Goal: Task Accomplishment & Management: Manage account settings

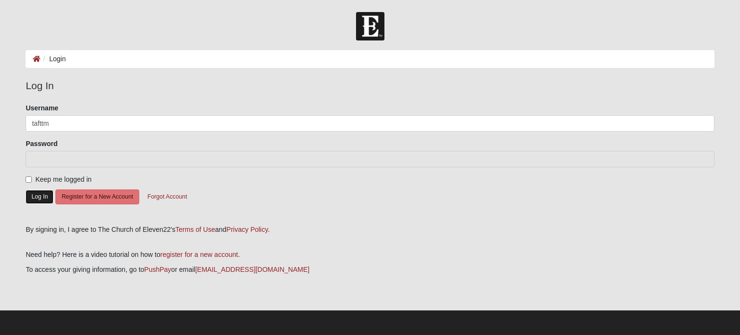
click at [36, 194] on button "Log In" at bounding box center [40, 197] width 28 height 14
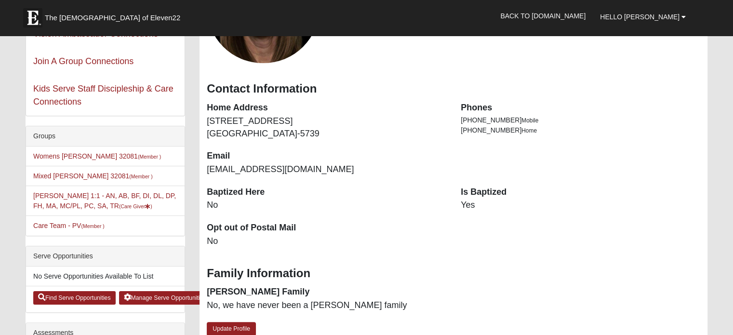
scroll to position [145, 0]
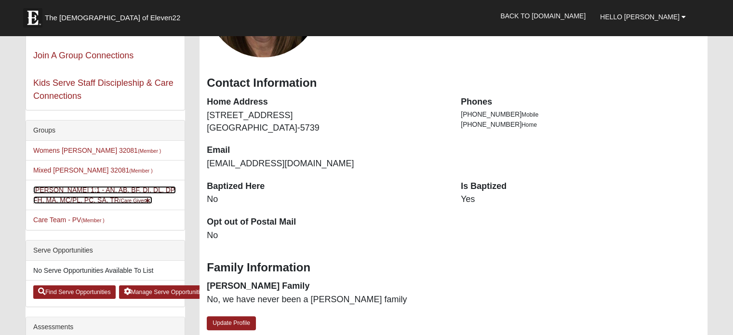
click at [107, 192] on link "Tammy Taft 1:1 - AN, AB, BF, DI, DL, DP, FH, MA, MC/PL, PC, SA, TR (Care Giver )" at bounding box center [104, 195] width 143 height 18
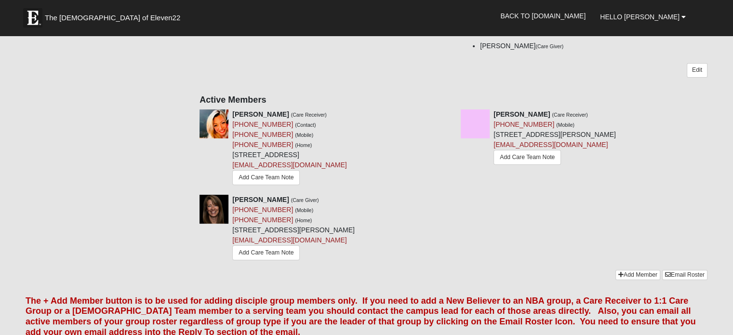
scroll to position [145, 0]
click at [447, 113] on icon at bounding box center [450, 113] width 7 height 7
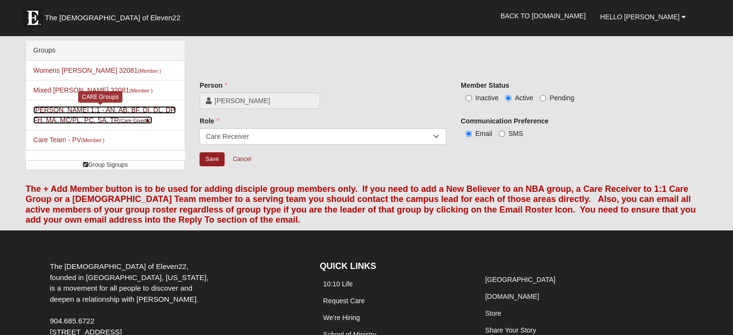
click at [94, 120] on link "Tammy Taft 1:1 - AN, AB, BF, DI, DL, DP, FH, MA, MC/PL, PC, SA, TR (Care Giver )" at bounding box center [104, 115] width 143 height 18
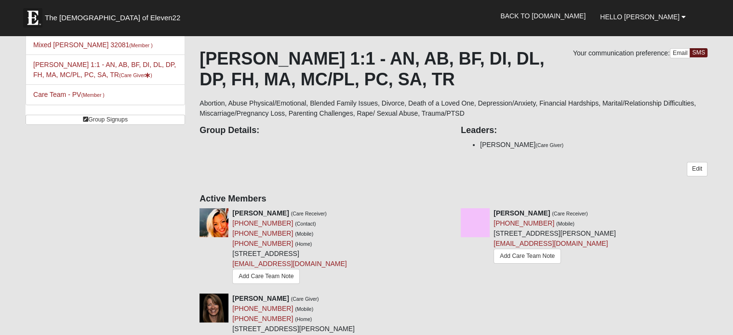
scroll to position [145, 0]
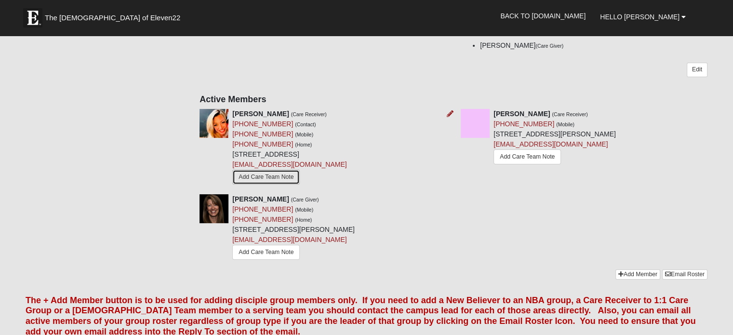
click at [273, 181] on link "Add Care Team Note" at bounding box center [265, 177] width 67 height 15
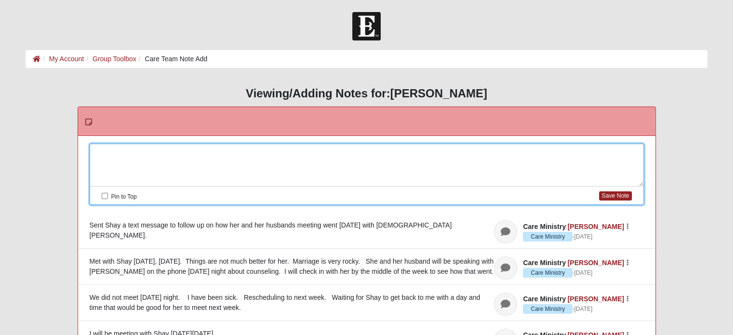
click at [210, 144] on div at bounding box center [366, 165] width 553 height 42
click at [208, 158] on div "Aug" at bounding box center [366, 165] width 553 height 42
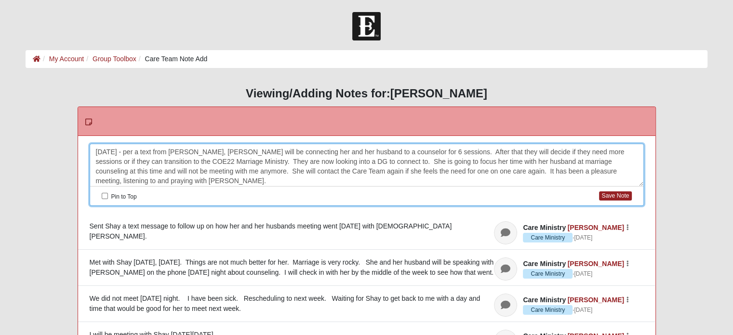
click at [564, 171] on div "Aug 14, 2025 - per a text from Shay, Pastor Matt will be connecting her and her…" at bounding box center [366, 165] width 553 height 42
click at [620, 199] on button "Save Note" at bounding box center [615, 195] width 32 height 9
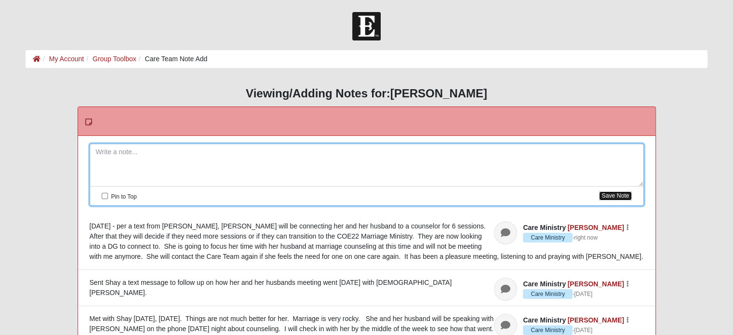
scroll to position [0, 0]
click at [71, 56] on link "My Account" at bounding box center [66, 59] width 35 height 8
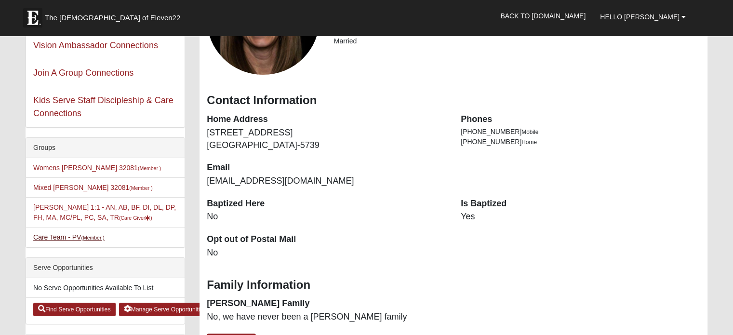
scroll to position [145, 0]
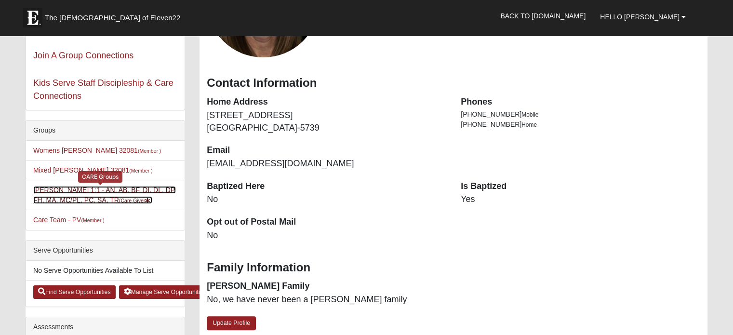
click at [81, 200] on link "Tammy Taft 1:1 - AN, AB, BF, DI, DL, DP, FH, MA, MC/PL, PC, SA, TR (Care Giver )" at bounding box center [104, 195] width 143 height 18
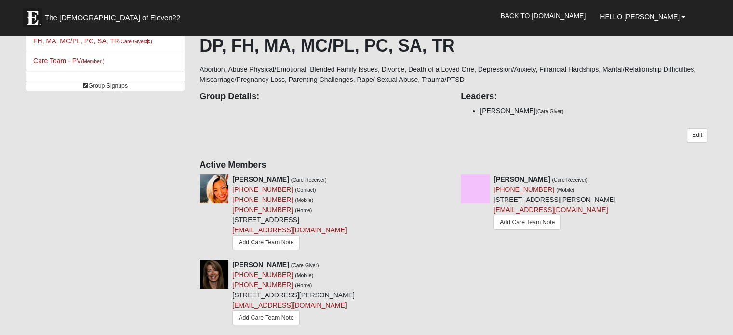
scroll to position [96, 0]
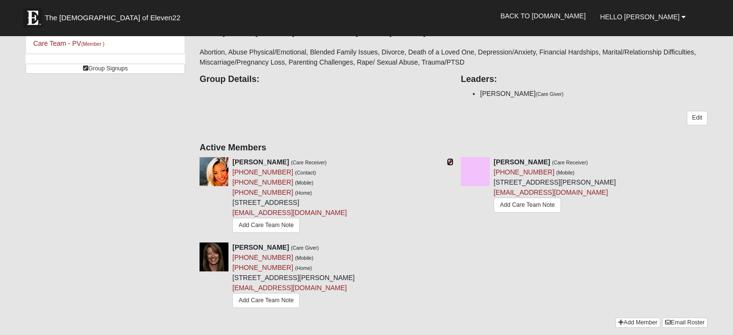
click at [450, 160] on icon at bounding box center [450, 162] width 7 height 7
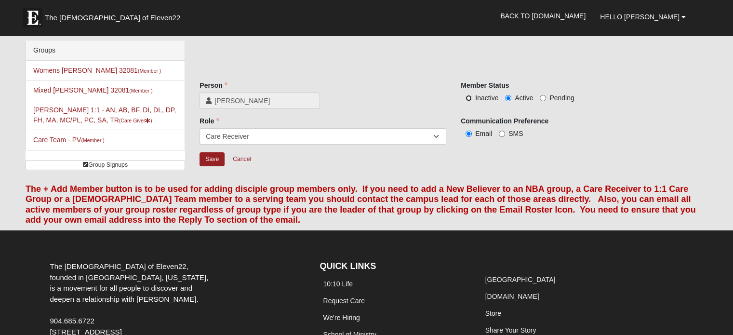
click at [466, 96] on input "Inactive" at bounding box center [469, 98] width 6 height 6
radio input "true"
click at [216, 159] on input "Save" at bounding box center [212, 159] width 25 height 14
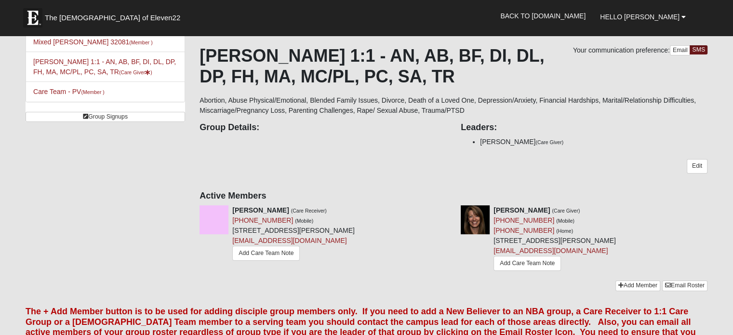
scroll to position [96, 0]
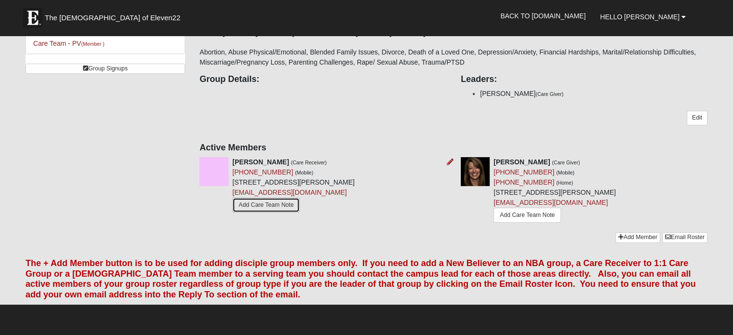
click at [268, 210] on link "Add Care Team Note" at bounding box center [265, 205] width 67 height 15
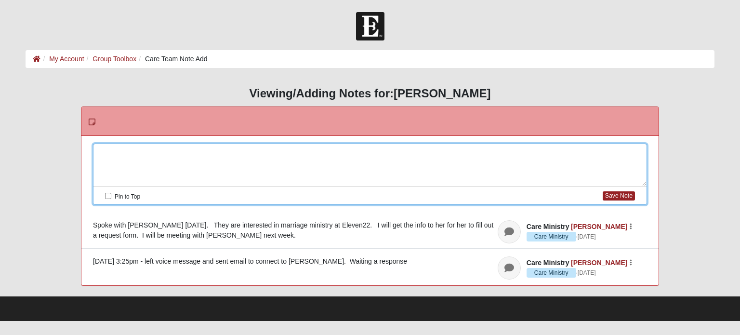
click at [139, 158] on div at bounding box center [369, 165] width 553 height 42
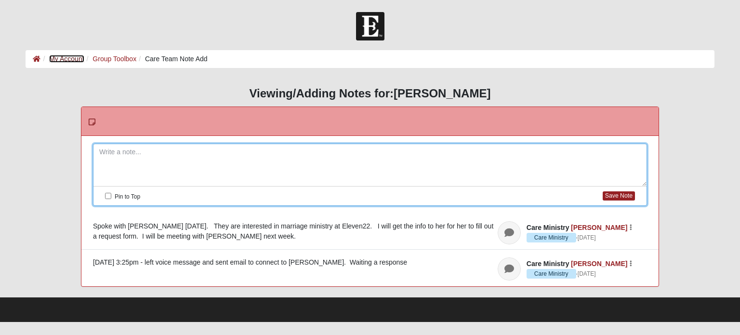
click at [68, 57] on link "My Account" at bounding box center [66, 59] width 35 height 8
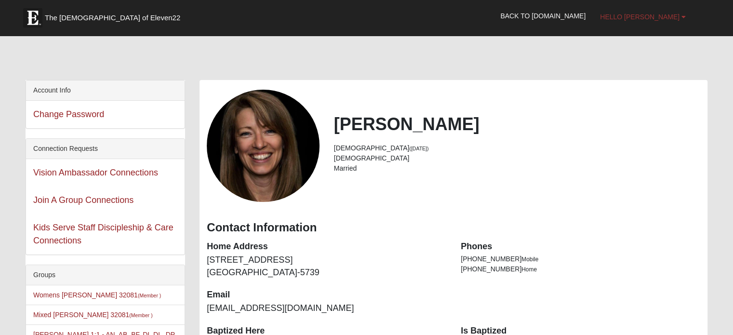
click at [650, 14] on span "Hello Tammy" at bounding box center [640, 17] width 80 height 8
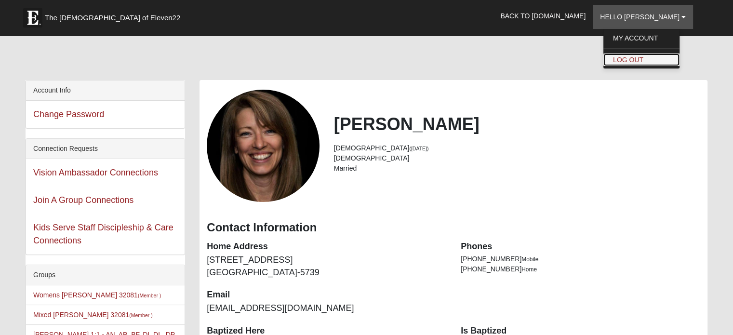
click at [653, 61] on link "Log Out" at bounding box center [641, 59] width 76 height 13
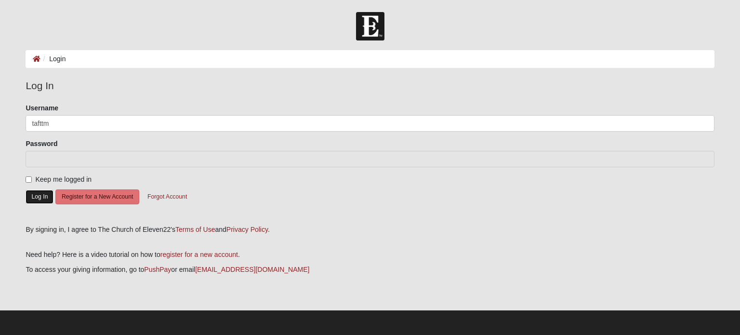
click at [44, 194] on button "Log In" at bounding box center [40, 197] width 28 height 14
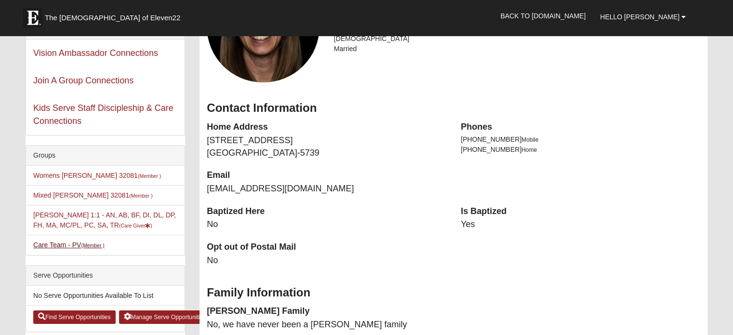
scroll to position [145, 0]
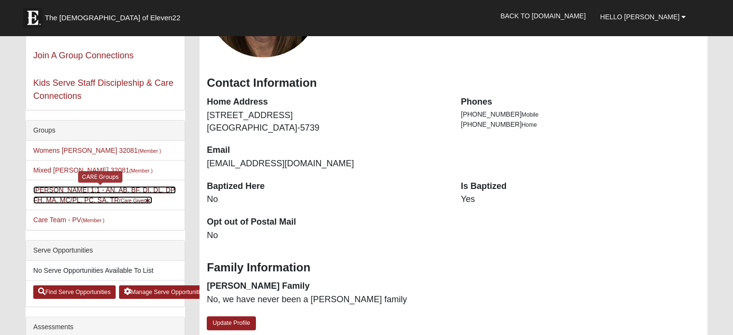
click at [79, 199] on link "[PERSON_NAME] 1:1 - AN, AB, BF, DI, DL, DP, FH, MA, MC/PL, PC, SA, TR (Care Giv…" at bounding box center [104, 195] width 143 height 18
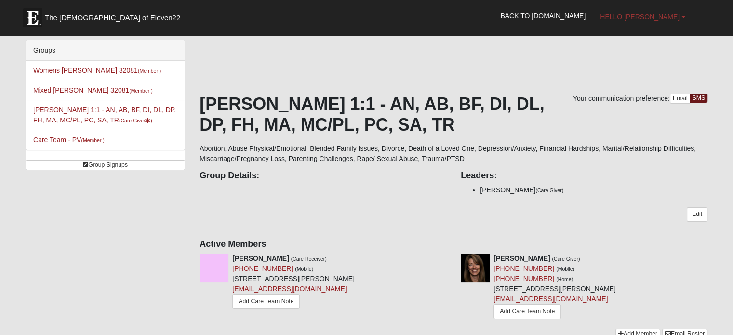
click at [639, 16] on span "Hello [PERSON_NAME]" at bounding box center [640, 17] width 80 height 8
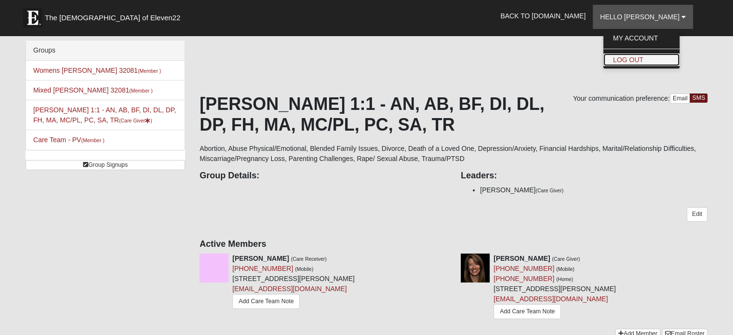
click at [639, 62] on link "Log Out" at bounding box center [641, 59] width 76 height 13
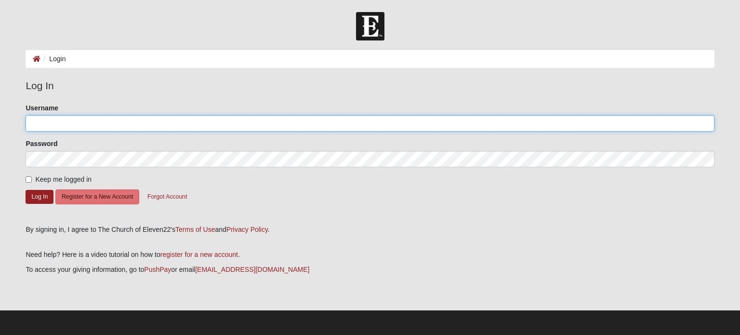
type input "tafttm"
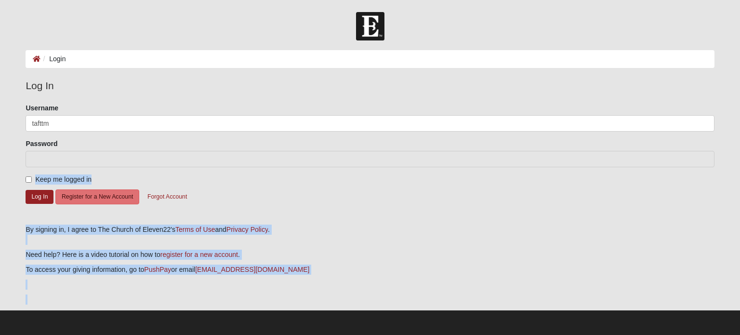
drag, startPoint x: 278, startPoint y: 320, endPoint x: 289, endPoint y: 358, distance: 39.7
click at [289, 334] on html "Log In Login Login Error Log In Please correct the following: Username tafttm P…" at bounding box center [370, 167] width 740 height 335
